Goal: Information Seeking & Learning: Find specific fact

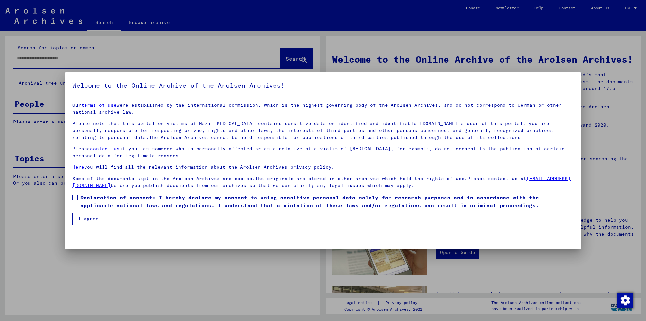
click at [75, 195] on span at bounding box center [74, 197] width 5 height 5
drag, startPoint x: 83, startPoint y: 216, endPoint x: 73, endPoint y: 154, distance: 63.3
click at [83, 216] on button "I agree" at bounding box center [88, 218] width 32 height 12
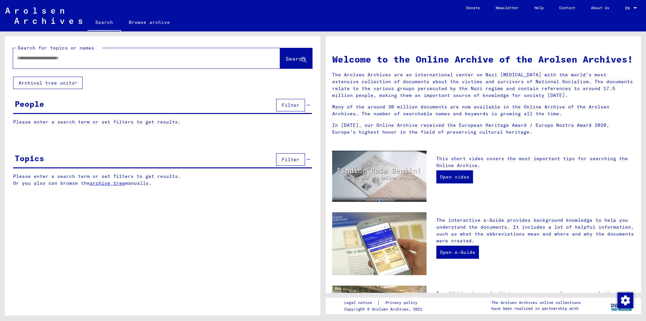
click at [30, 56] on input "text" at bounding box center [138, 58] width 243 height 7
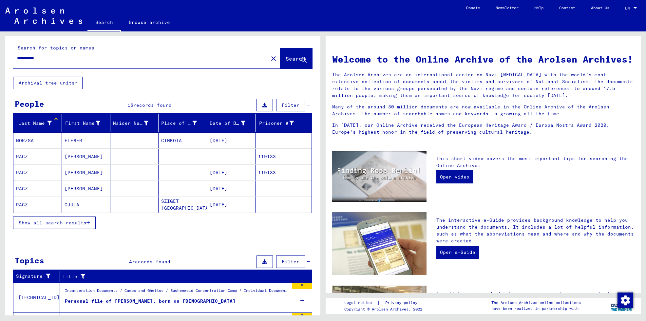
click at [56, 222] on span "Show all search results" at bounding box center [53, 223] width 68 height 6
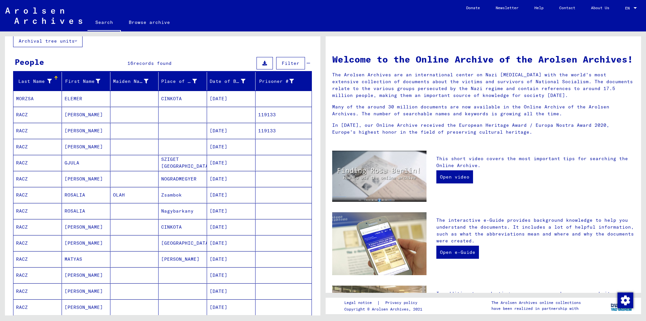
scroll to position [33, 0]
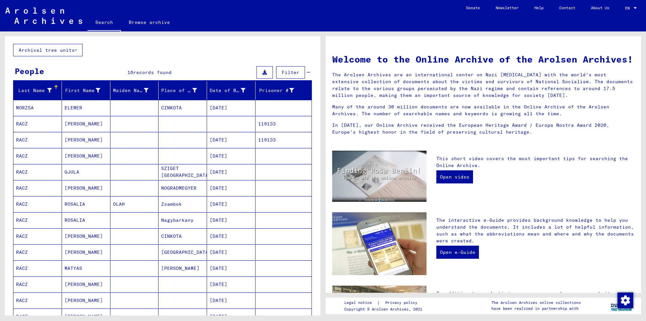
click at [29, 139] on mat-cell "RACZ" at bounding box center [37, 140] width 48 height 16
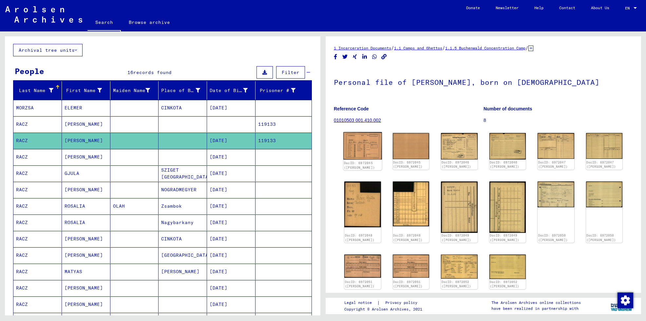
click at [355, 150] on img at bounding box center [362, 145] width 38 height 27
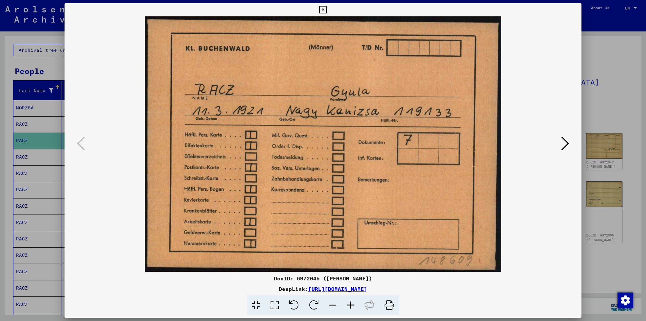
click at [389, 305] on icon at bounding box center [389, 305] width 20 height 20
click at [566, 143] on icon at bounding box center [565, 144] width 8 height 16
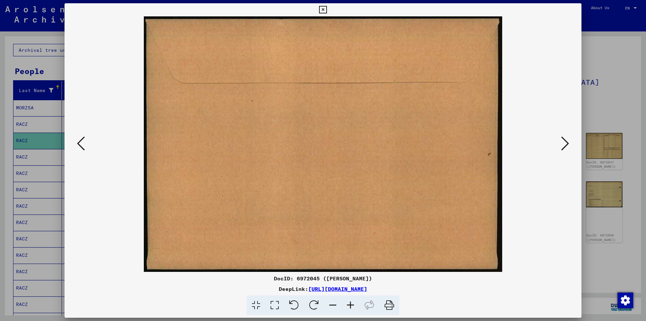
click at [566, 143] on icon at bounding box center [565, 144] width 8 height 16
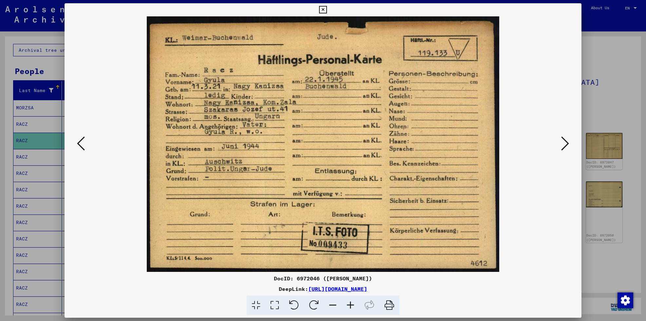
click at [389, 305] on icon at bounding box center [389, 305] width 20 height 20
click at [565, 143] on icon at bounding box center [565, 144] width 8 height 16
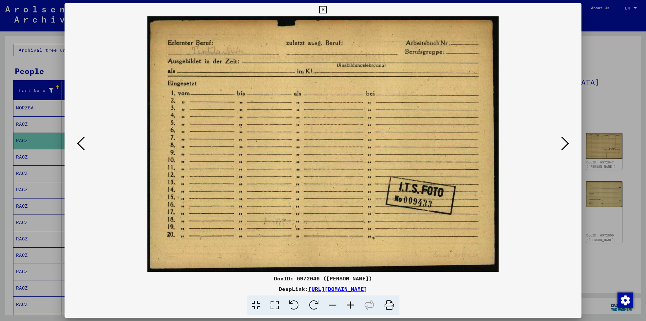
click at [566, 143] on icon at bounding box center [565, 144] width 8 height 16
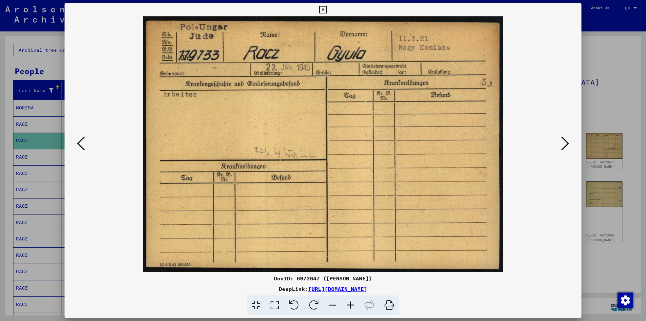
click at [566, 143] on icon at bounding box center [565, 144] width 8 height 16
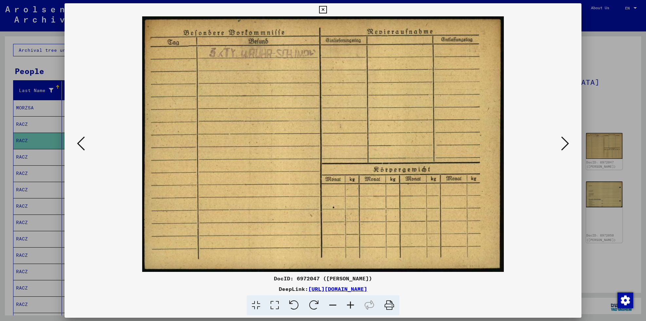
click at [566, 143] on icon at bounding box center [565, 144] width 8 height 16
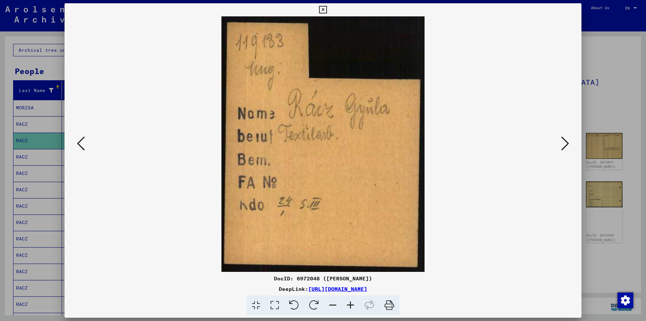
click at [567, 143] on icon at bounding box center [565, 144] width 8 height 16
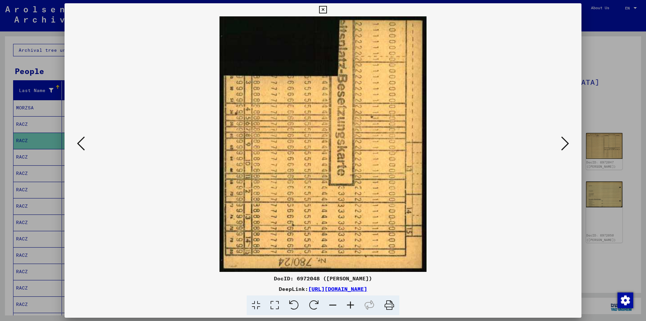
click at [567, 143] on icon at bounding box center [565, 144] width 8 height 16
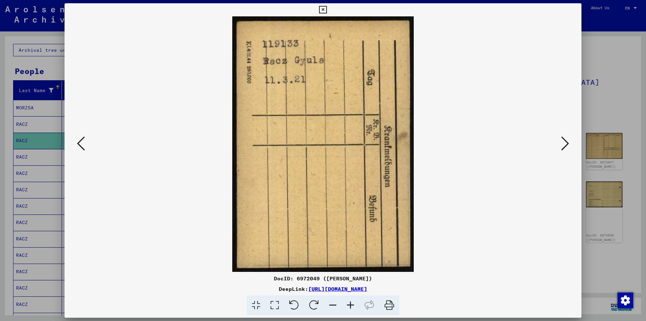
click at [567, 143] on icon at bounding box center [565, 144] width 8 height 16
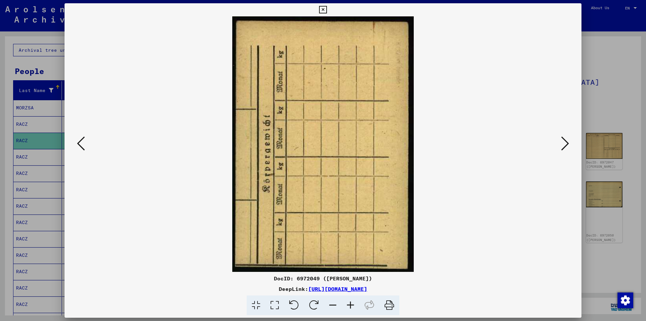
click at [567, 143] on icon at bounding box center [565, 144] width 8 height 16
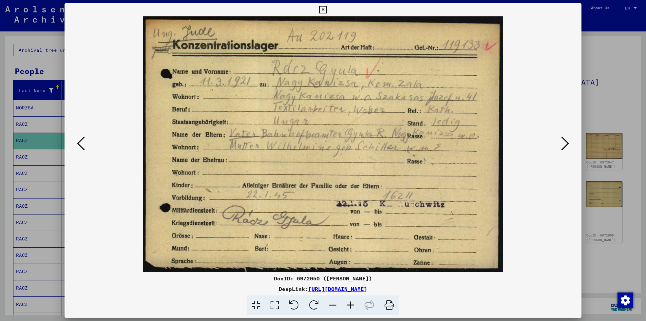
click at [390, 305] on icon at bounding box center [389, 305] width 20 height 20
click at [566, 141] on icon at bounding box center [565, 144] width 8 height 16
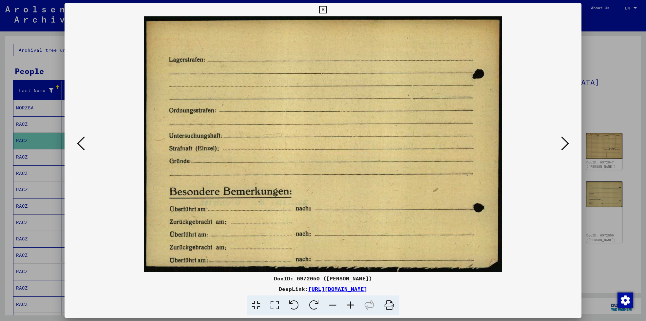
click at [566, 141] on icon at bounding box center [565, 144] width 8 height 16
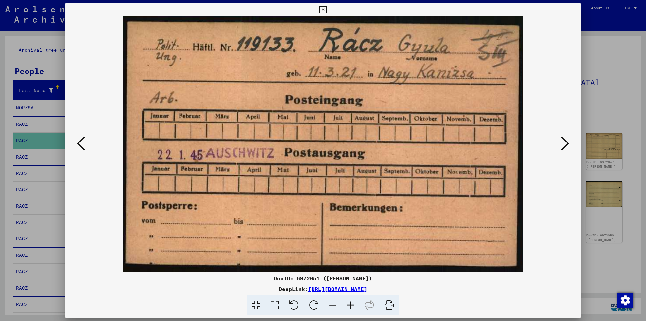
drag, startPoint x: 392, startPoint y: 303, endPoint x: 496, endPoint y: 266, distance: 111.2
click at [392, 303] on icon at bounding box center [389, 305] width 20 height 20
click at [566, 140] on icon at bounding box center [565, 144] width 8 height 16
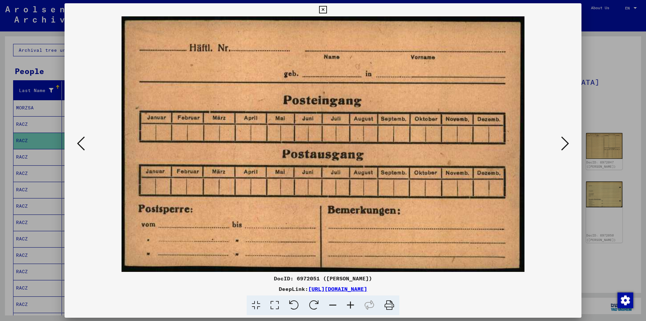
click at [566, 141] on icon at bounding box center [565, 144] width 8 height 16
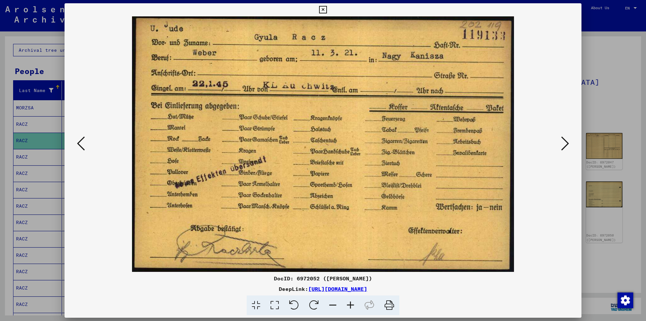
click at [566, 141] on icon at bounding box center [565, 144] width 8 height 16
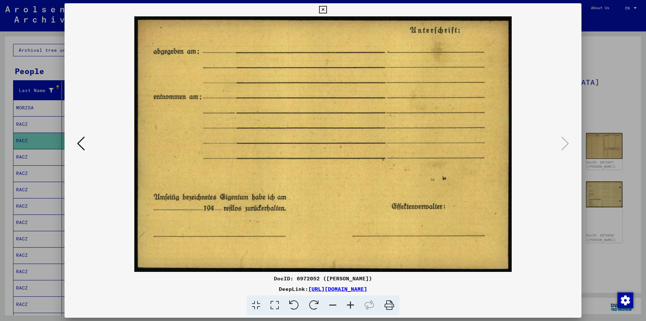
click at [77, 142] on icon at bounding box center [81, 144] width 8 height 16
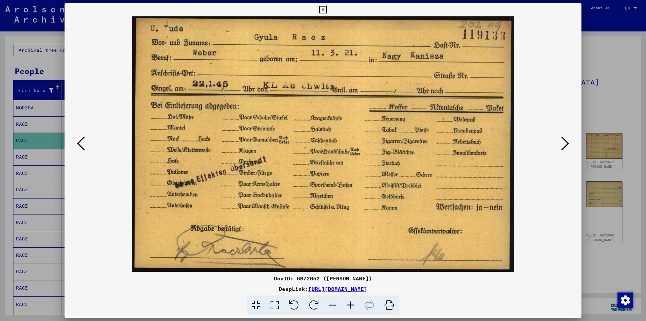
click at [388, 304] on icon at bounding box center [389, 305] width 20 height 20
click at [568, 144] on icon at bounding box center [565, 144] width 8 height 16
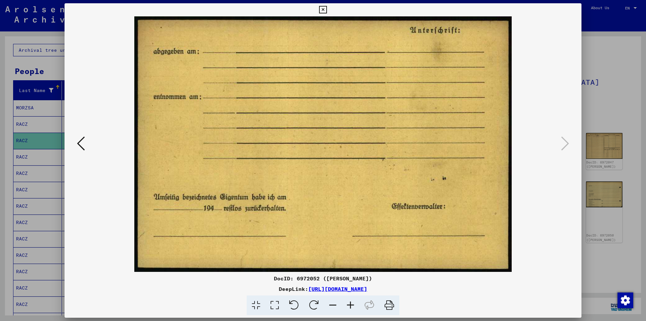
click at [322, 8] on icon at bounding box center [323, 10] width 8 height 8
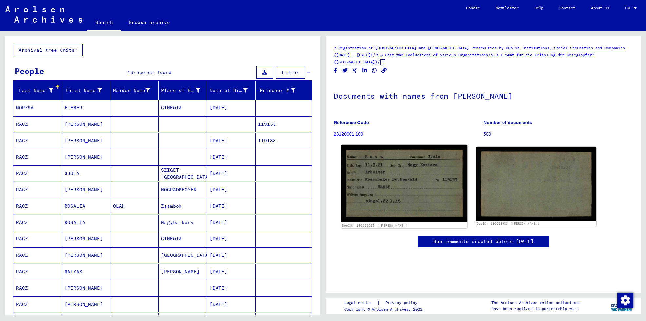
click at [392, 178] on img at bounding box center [404, 183] width 126 height 77
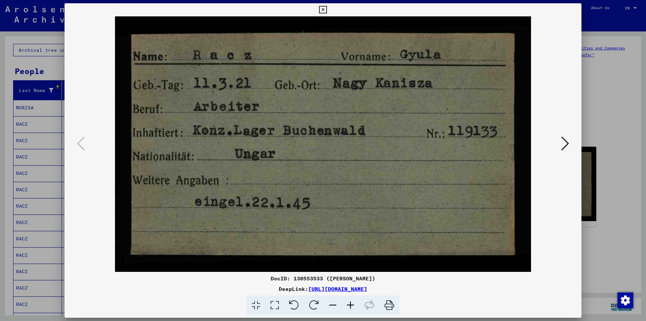
drag, startPoint x: 389, startPoint y: 306, endPoint x: 494, endPoint y: 265, distance: 113.3
click at [389, 306] on icon at bounding box center [389, 305] width 20 height 20
click at [612, 249] on div at bounding box center [323, 160] width 646 height 321
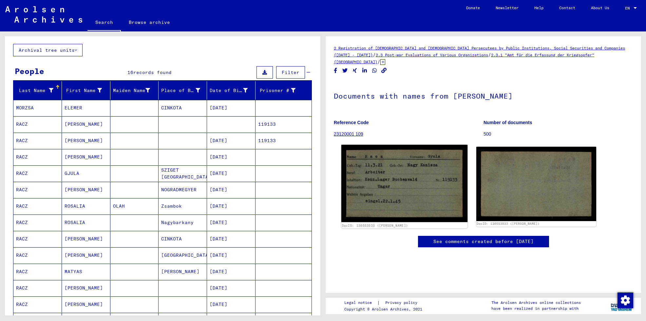
click at [409, 184] on img at bounding box center [404, 183] width 126 height 77
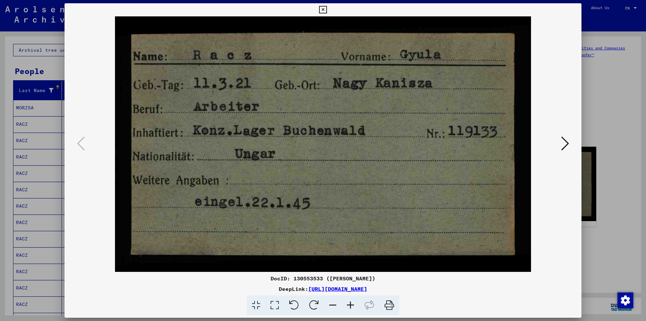
click at [409, 184] on img at bounding box center [323, 143] width 472 height 255
click at [324, 9] on icon at bounding box center [323, 10] width 8 height 8
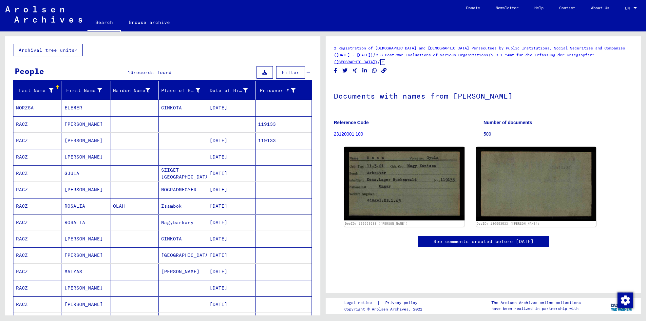
drag, startPoint x: 46, startPoint y: 58, endPoint x: 12, endPoint y: 57, distance: 33.4
click at [12, 44] on div "**********" at bounding box center [162, 24] width 315 height 40
type input "**********"
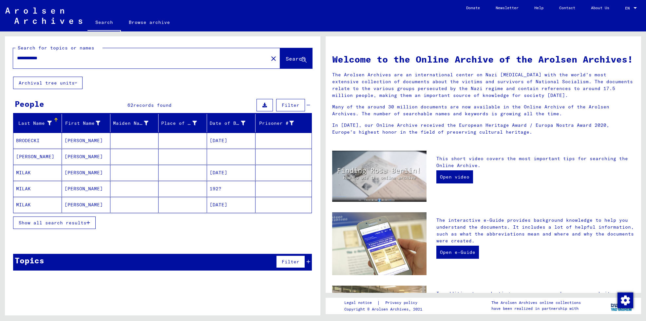
click at [52, 222] on span "Show all search results" at bounding box center [53, 223] width 68 height 6
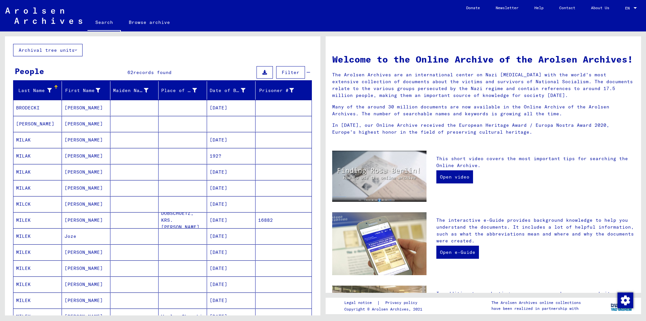
click at [284, 212] on mat-cell at bounding box center [283, 204] width 56 height 16
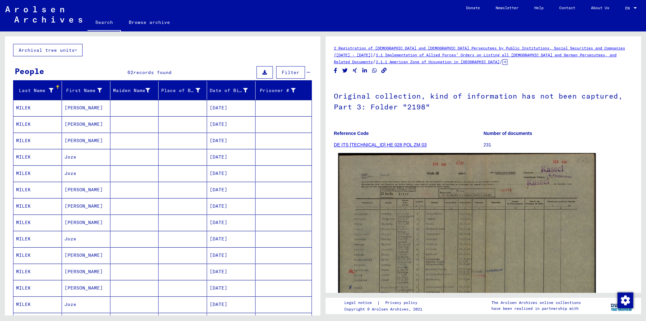
click at [410, 252] on img at bounding box center [466, 245] width 257 height 184
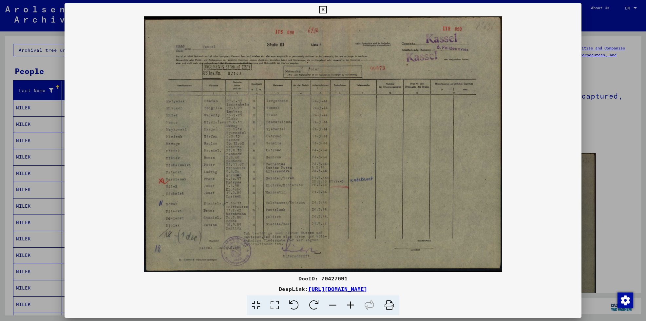
click at [410, 252] on img at bounding box center [322, 143] width 517 height 255
click at [322, 8] on icon at bounding box center [323, 10] width 8 height 8
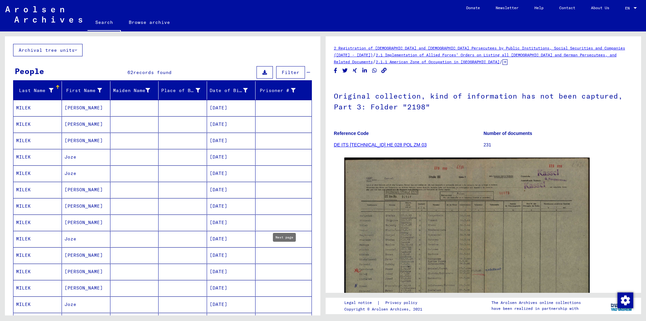
type input "*"
